Goal: Task Accomplishment & Management: Use online tool/utility

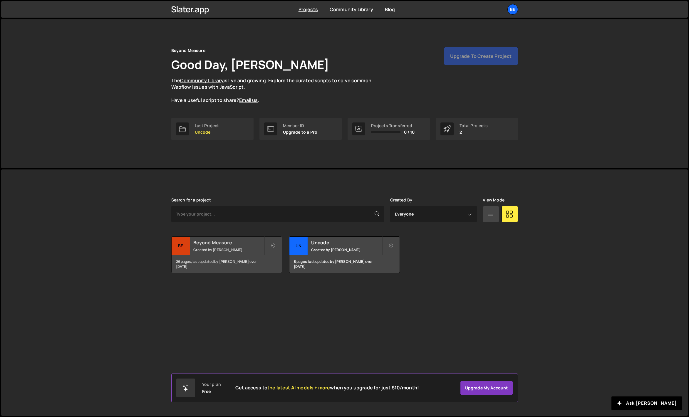
click at [196, 247] on small "Created by Olaf van der Heijden" at bounding box center [228, 249] width 71 height 5
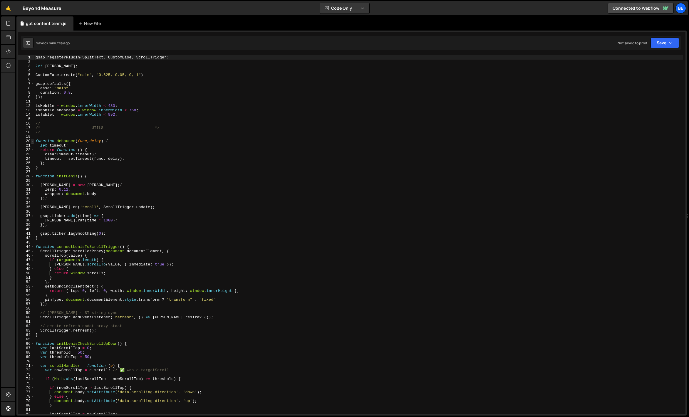
type textarea "gsap.registerPlugin(SplitText, CustomEase, ScrollTrigger)"
click at [33, 142] on span at bounding box center [32, 141] width 3 height 4
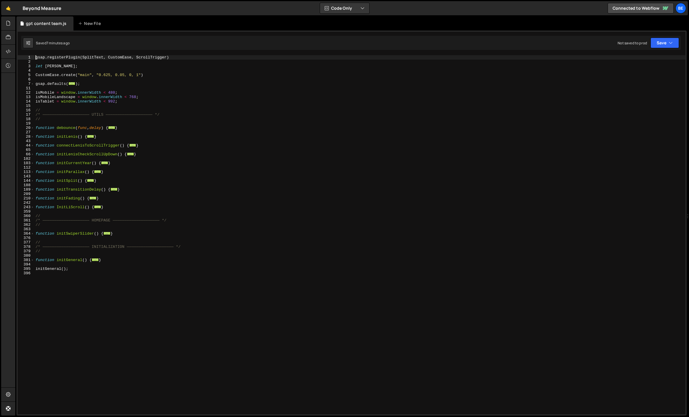
click at [118, 204] on div "gsap . registerPlugin ( SplitText , CustomEase , ScrollTrigger ) let [PERSON_NA…" at bounding box center [359, 239] width 651 height 368
click at [113, 208] on div "gsap . registerPlugin ( SplitText , CustomEase , ScrollTrigger ) let [PERSON_NA…" at bounding box center [359, 239] width 651 height 368
drag, startPoint x: 104, startPoint y: 208, endPoint x: 28, endPoint y: 207, distance: 76.4
click at [28, 207] on div "} 1 2 3 4 5 6 7 11 12 13 14 15 16 17 18 19 20 27 28 43 44 65 66 102 103 112 113…" at bounding box center [352, 234] width 668 height 359
paste textarea "}"
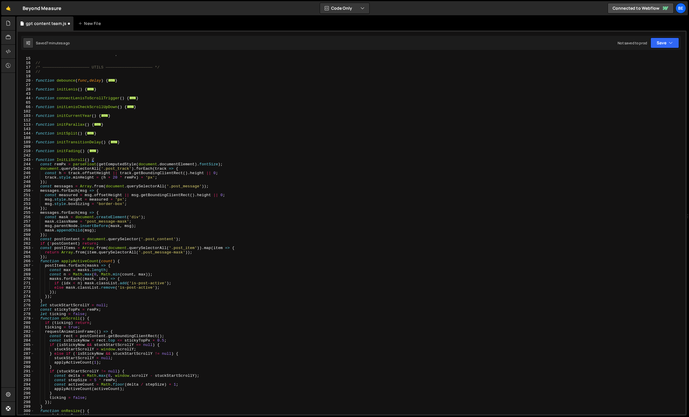
scroll to position [4, 0]
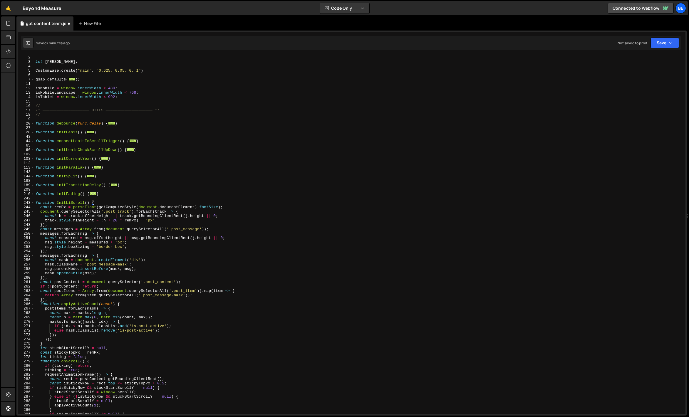
type textarea "window.addEventListener('resize', onResize);"
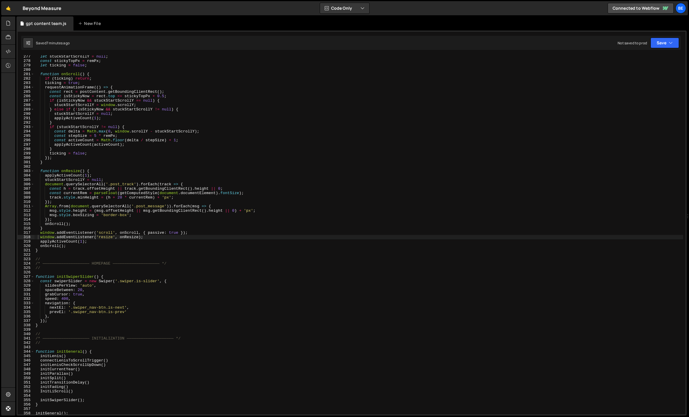
scroll to position [1217, 0]
